Goal: Communication & Community: Answer question/provide support

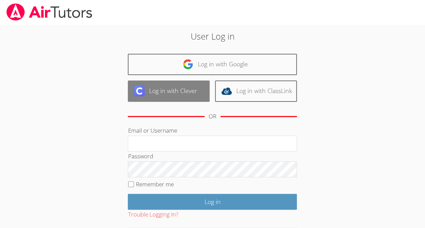
click at [134, 92] on img at bounding box center [139, 91] width 11 height 11
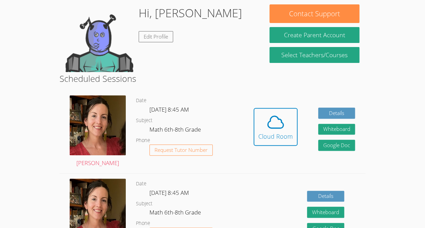
scroll to position [61, 0]
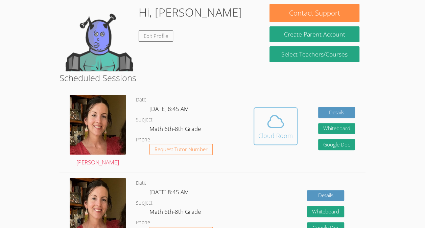
click at [262, 133] on div "Cloud Room" at bounding box center [275, 135] width 35 height 9
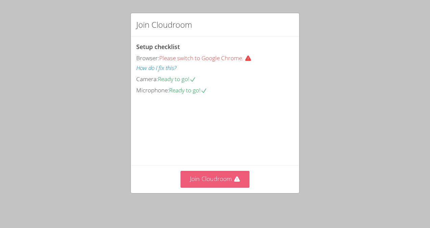
click at [196, 180] on button "Join Cloudroom" at bounding box center [215, 179] width 69 height 17
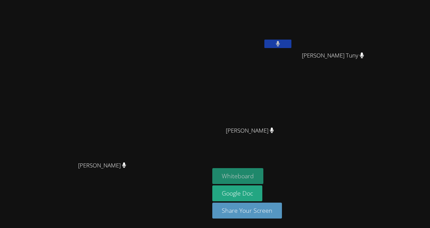
click at [263, 183] on button "Whiteboard" at bounding box center [237, 176] width 51 height 16
click at [360, 19] on video at bounding box center [336, 25] width 81 height 45
click at [359, 37] on video at bounding box center [336, 25] width 81 height 45
click at [366, 37] on video at bounding box center [336, 25] width 81 height 45
click at [374, 30] on video at bounding box center [336, 25] width 81 height 45
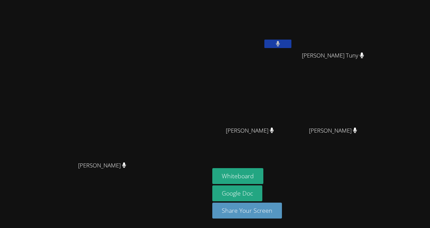
click at [369, 29] on video at bounding box center [336, 25] width 81 height 45
click at [376, 23] on video at bounding box center [336, 25] width 81 height 45
click at [369, 25] on video at bounding box center [336, 25] width 81 height 45
click at [367, 23] on video at bounding box center [336, 25] width 81 height 45
click at [376, 21] on video at bounding box center [336, 25] width 81 height 45
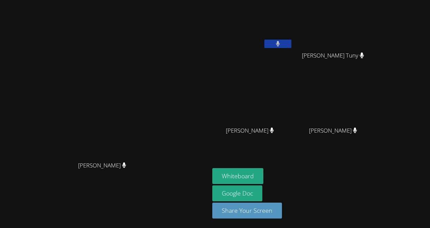
click at [274, 5] on video at bounding box center [252, 25] width 81 height 45
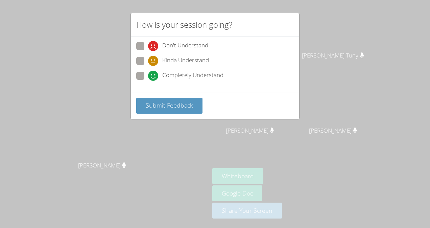
click at [198, 74] on span "Completely Understand" at bounding box center [192, 76] width 61 height 10
click at [154, 74] on input "Completely Understand" at bounding box center [151, 75] width 6 height 6
radio input "true"
click at [186, 99] on button "Submit Feedback" at bounding box center [169, 106] width 66 height 16
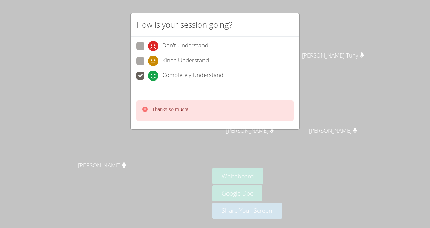
click at [147, 108] on icon at bounding box center [144, 109] width 5 height 5
click at [142, 112] on div at bounding box center [145, 111] width 7 height 10
